Goal: Find specific page/section: Find specific page/section

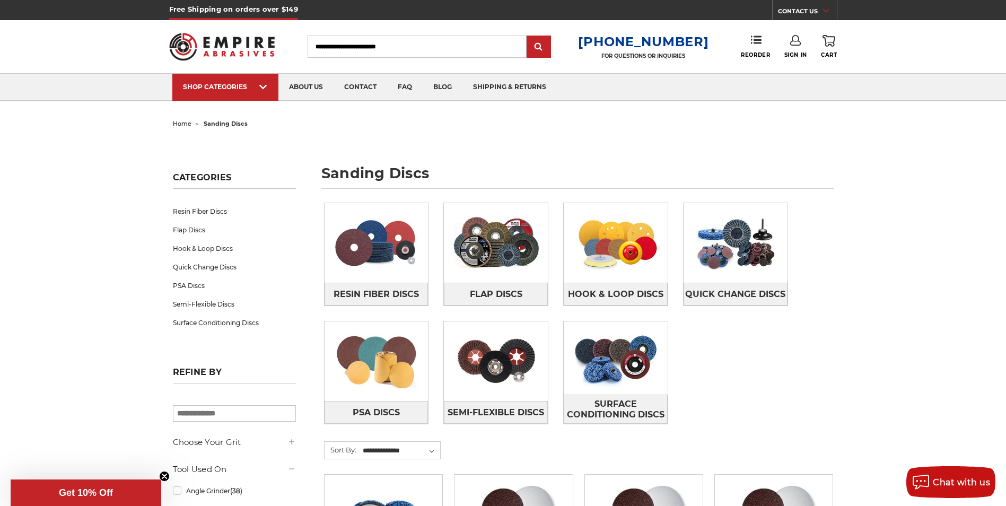
click at [326, 47] on input "Search" at bounding box center [417, 47] width 219 height 22
click at [332, 45] on input "Search" at bounding box center [417, 47] width 219 height 22
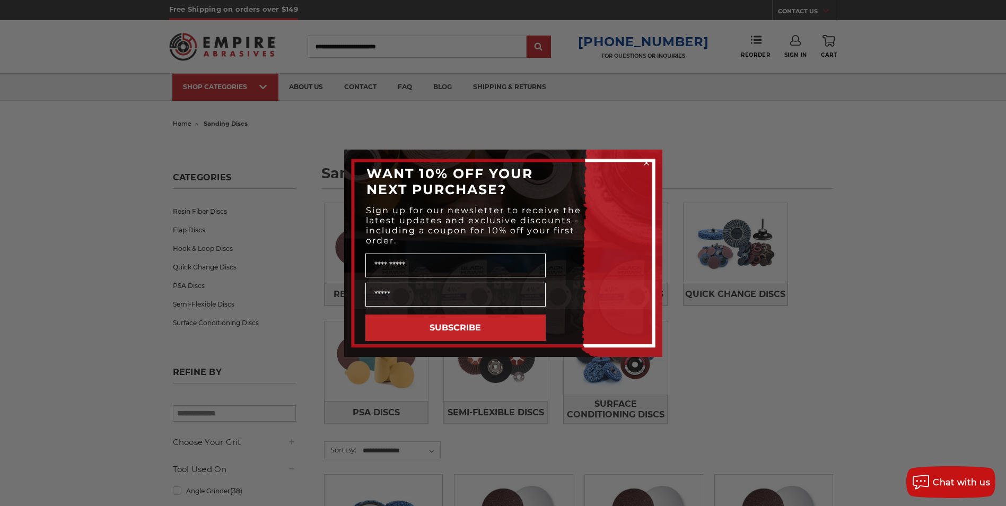
click at [338, 46] on div "Close dialog WANT 10% OFF YOUR NEXT PURCHASE? Sign up for our newsletter to rec…" at bounding box center [503, 253] width 1006 height 506
drag, startPoint x: 672, startPoint y: 166, endPoint x: 676, endPoint y: 160, distance: 7.6
click at [672, 165] on div "Close dialog WANT 10% OFF YOUR NEXT PURCHASE? Sign up for our newsletter to rec…" at bounding box center [503, 253] width 339 height 207
click at [645, 158] on circle "Close dialog" at bounding box center [646, 162] width 10 height 10
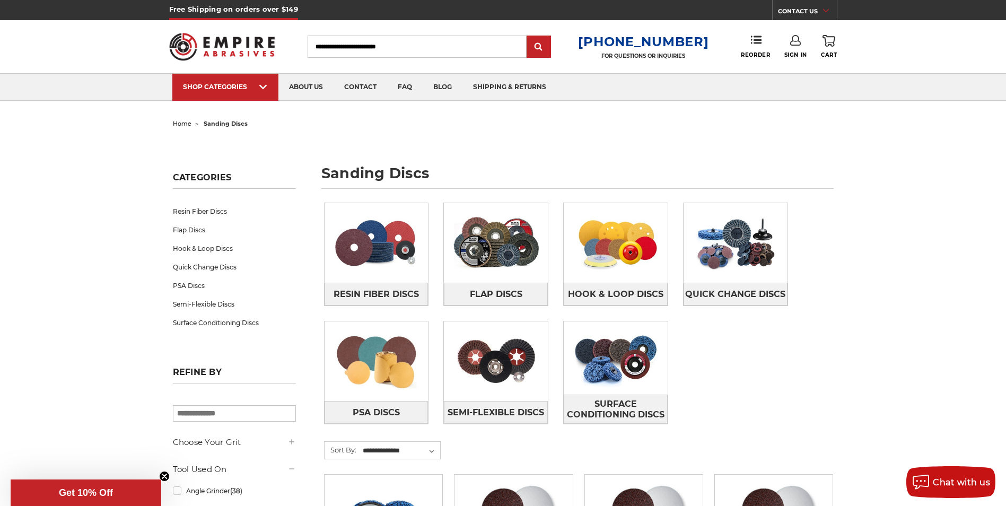
click at [335, 49] on input "Search" at bounding box center [417, 47] width 219 height 22
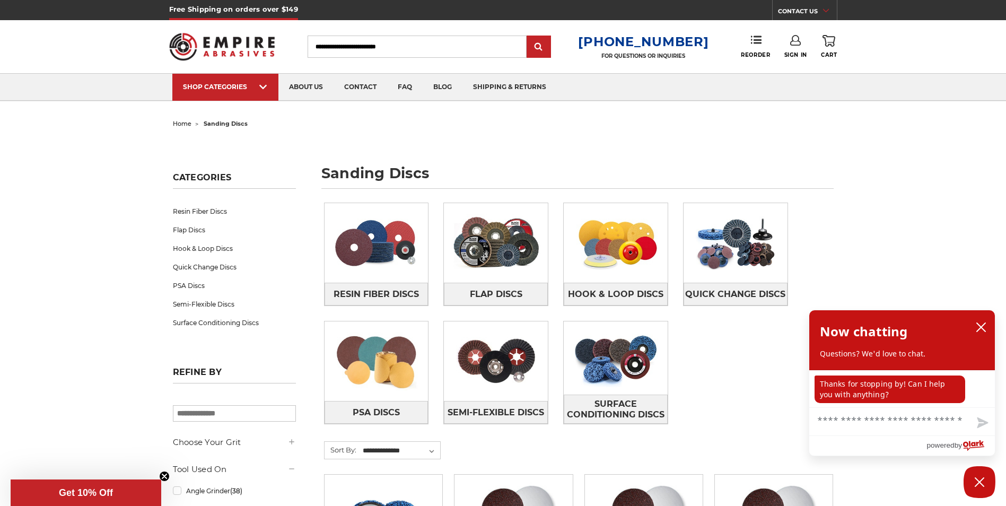
click at [340, 47] on input "Search" at bounding box center [417, 47] width 219 height 22
paste input "**********"
type input "**********"
click at [548, 49] on input "submit" at bounding box center [538, 47] width 21 height 21
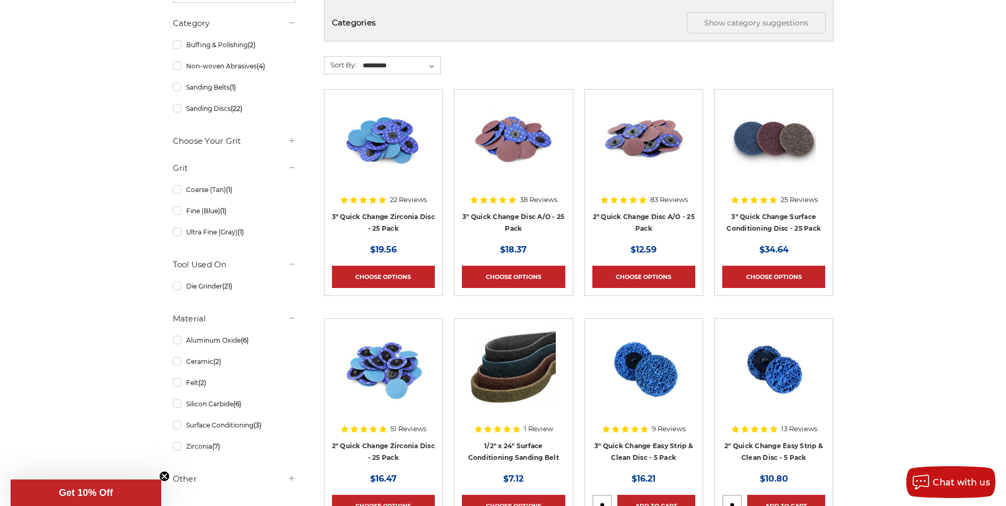
scroll to position [159, 0]
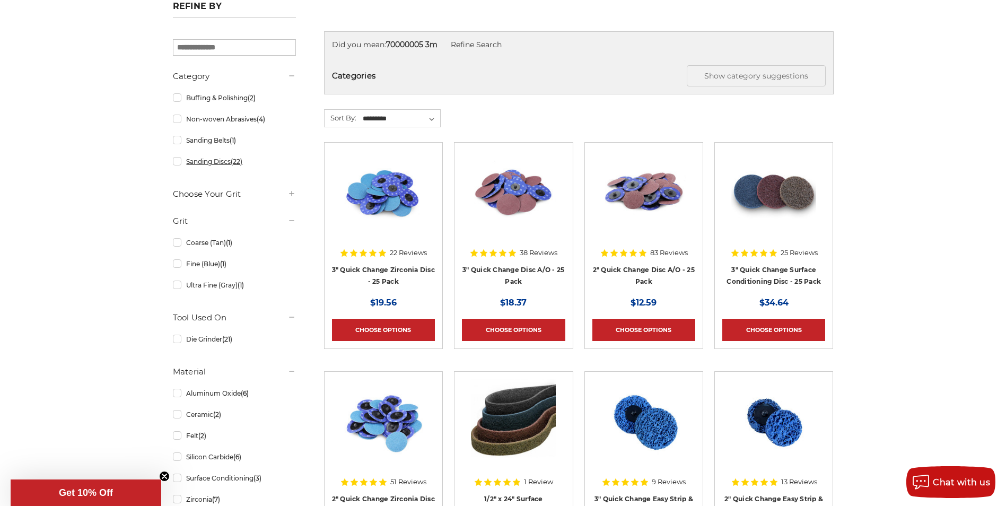
click at [177, 163] on link "Sanding Discs (22)" at bounding box center [234, 161] width 123 height 19
